Goal: Information Seeking & Learning: Find specific fact

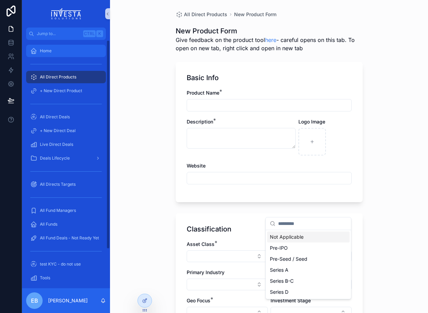
scroll to position [103, 0]
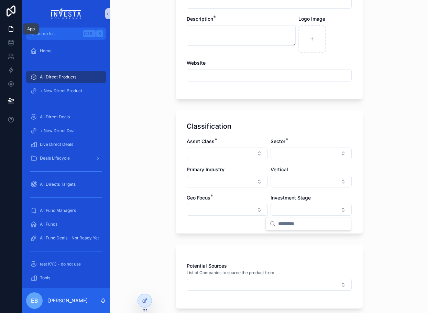
click at [12, 29] on icon at bounding box center [11, 28] width 7 height 7
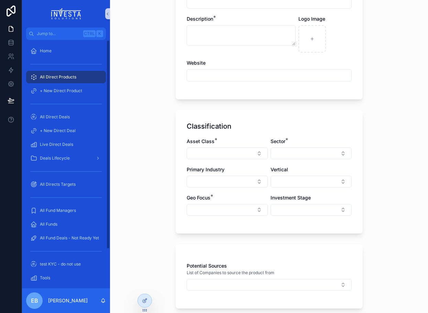
click at [53, 73] on div "All Direct Products" at bounding box center [65, 76] width 71 height 11
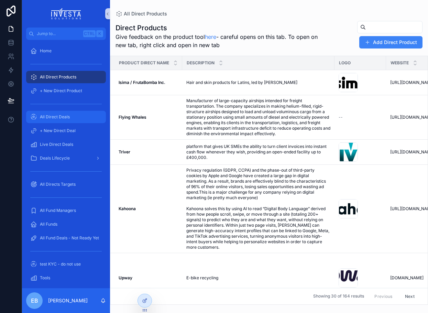
click at [52, 113] on div "All Direct Deals" at bounding box center [65, 116] width 71 height 11
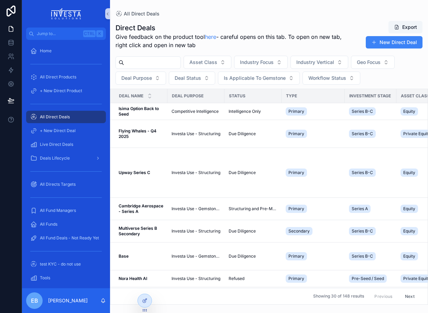
click at [140, 66] on input "scrollable content" at bounding box center [152, 63] width 56 height 10
type input "*********"
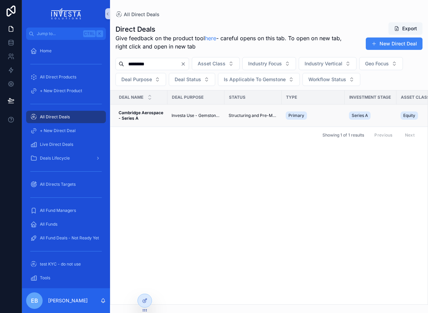
click at [153, 117] on span "Cambridge Aerospace - Series A" at bounding box center [141, 115] width 45 height 11
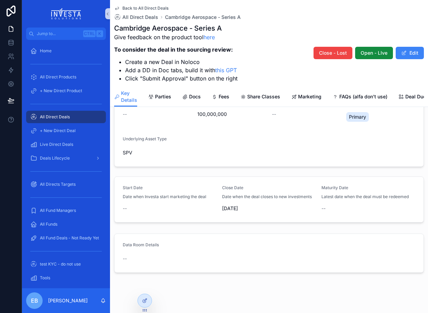
scroll to position [187, 0]
